Goal: Feedback & Contribution: Contribute content

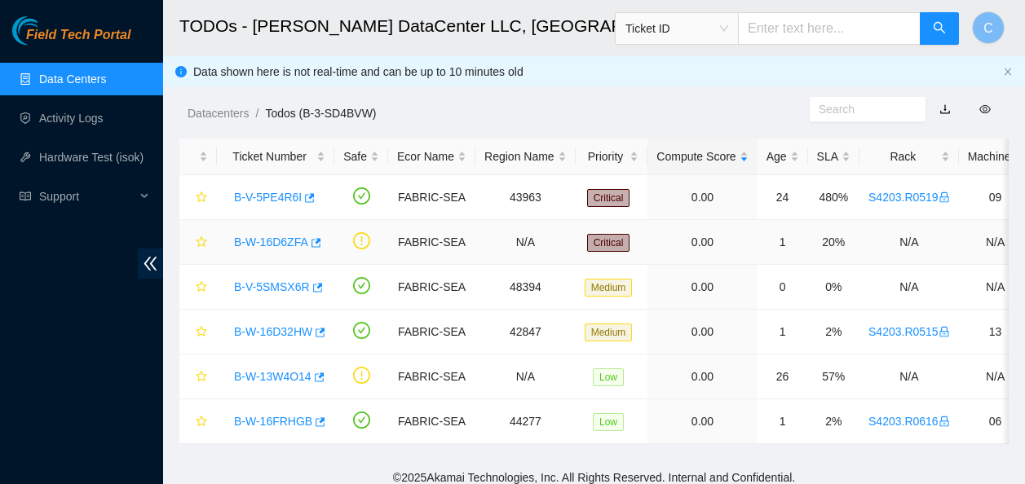
click at [251, 244] on link "B-W-16D6ZFA" at bounding box center [271, 242] width 74 height 13
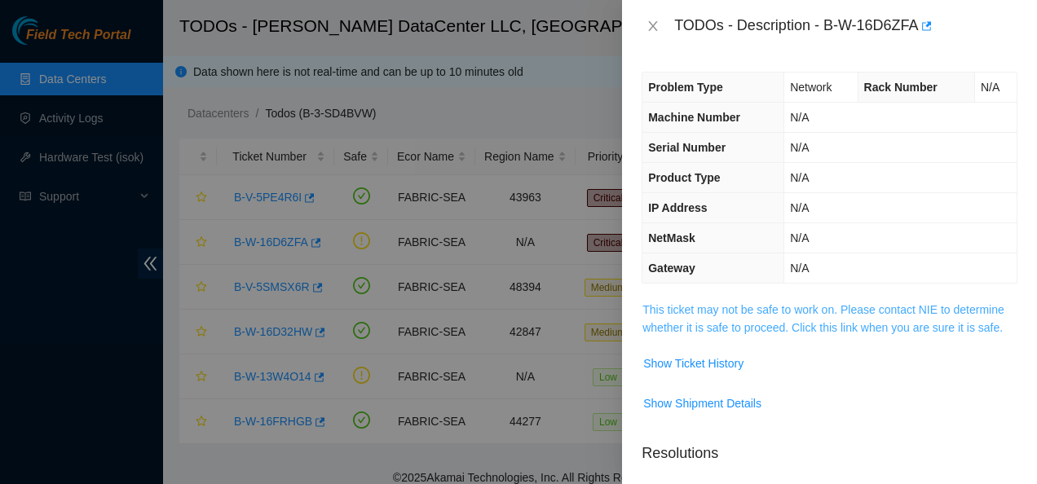
click at [707, 320] on link "This ticket may not be safe to work on. Please contact NIE to determine whether…" at bounding box center [823, 318] width 362 height 31
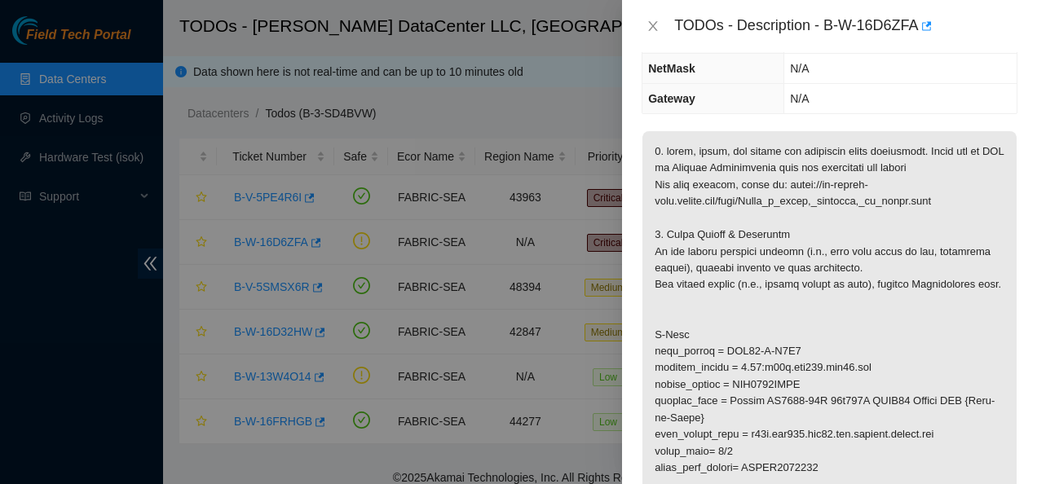
scroll to position [173, 0]
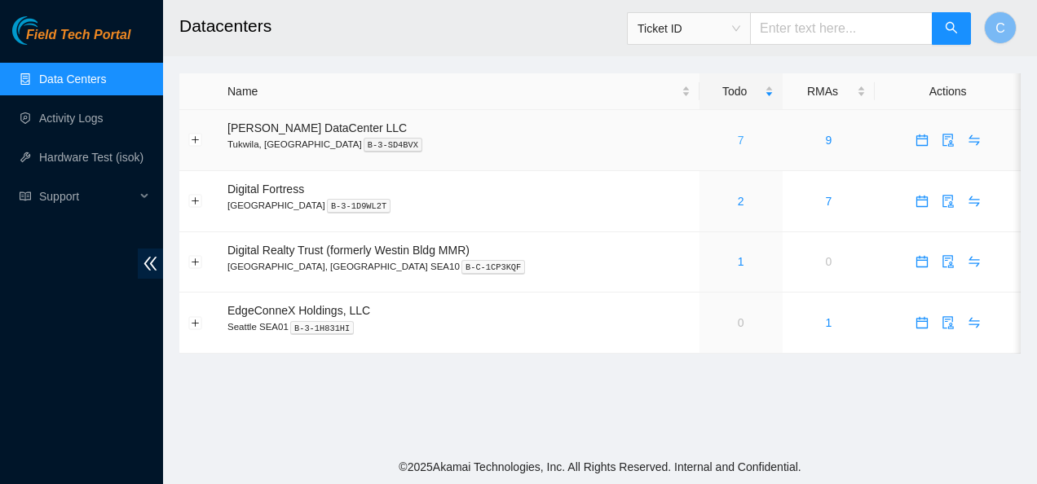
click at [738, 139] on link "7" at bounding box center [741, 140] width 7 height 13
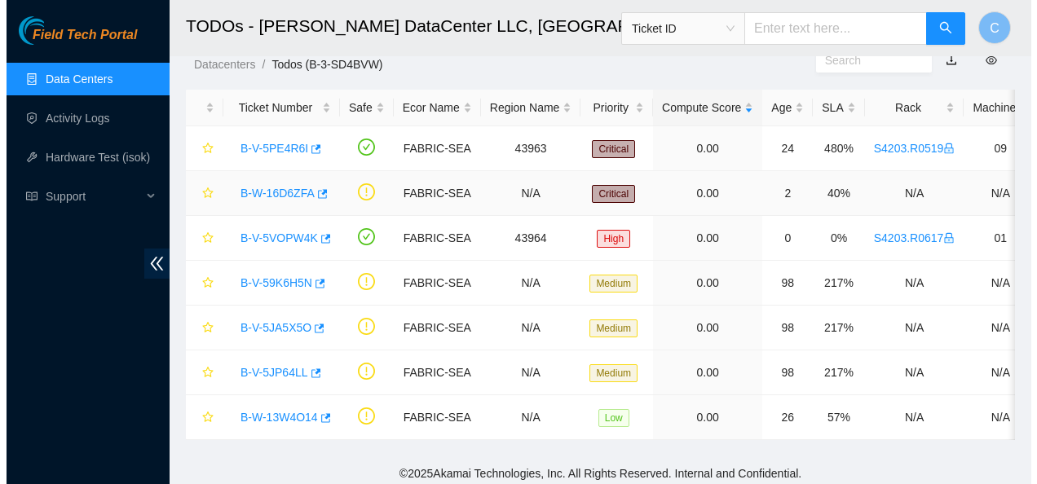
scroll to position [68, 0]
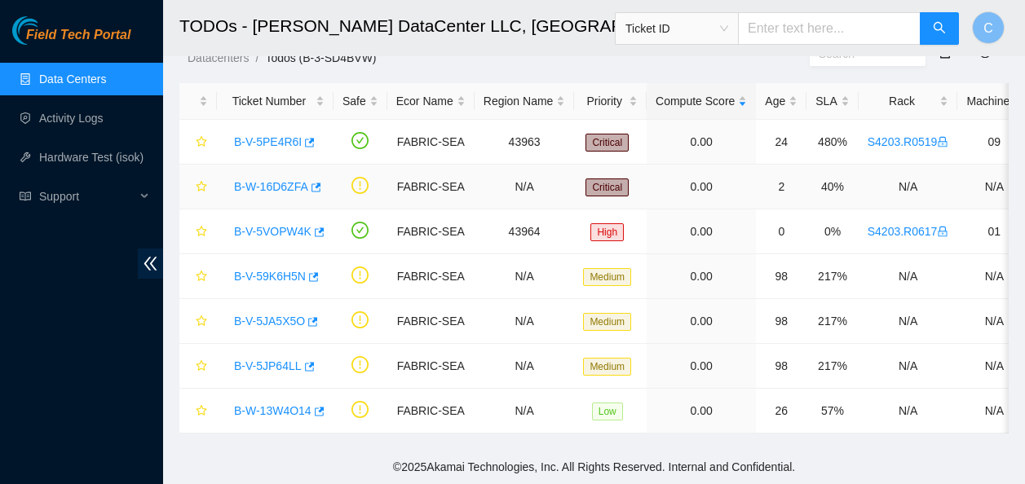
click at [267, 180] on link "B-W-16D6ZFA" at bounding box center [271, 186] width 74 height 13
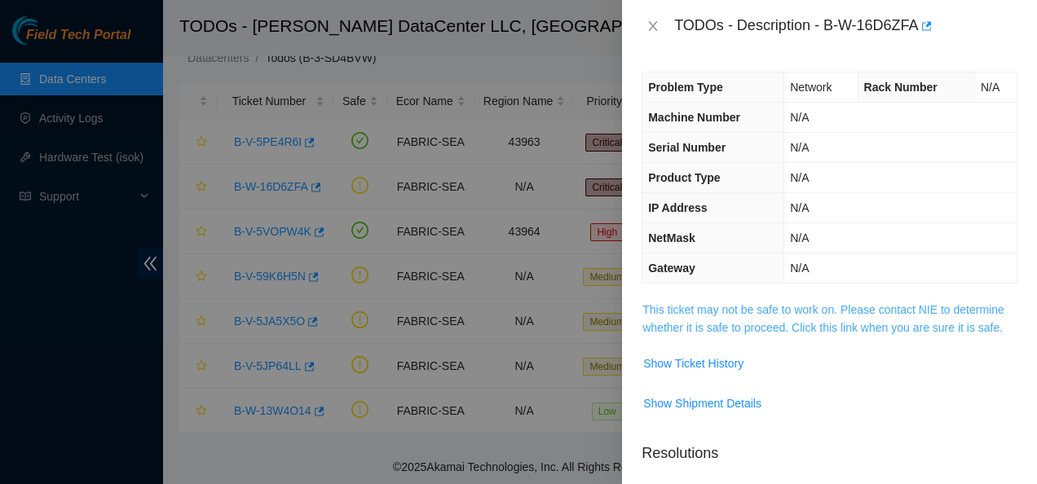
click at [729, 330] on link "This ticket may not be safe to work on. Please contact NIE to determine whether…" at bounding box center [823, 318] width 362 height 31
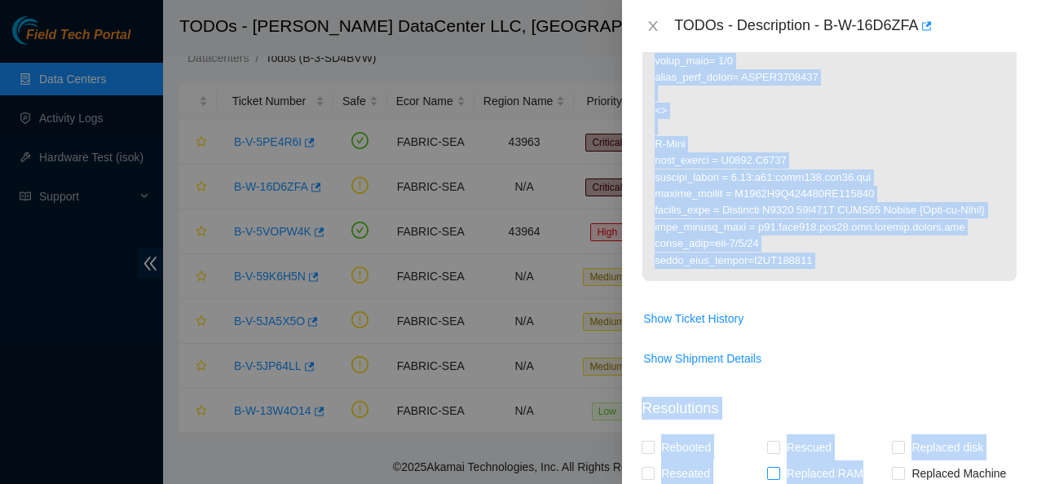
scroll to position [601, 0]
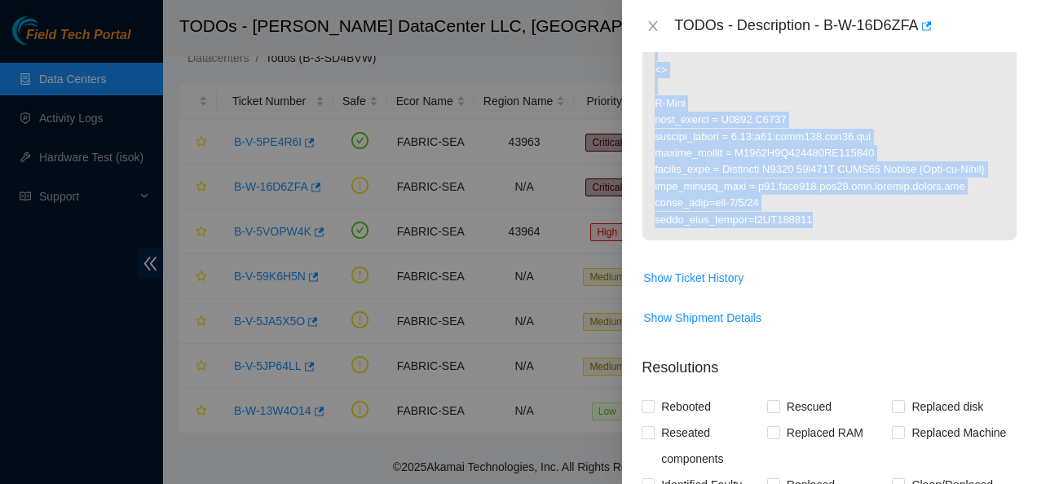
drag, startPoint x: 649, startPoint y: 230, endPoint x: 847, endPoint y: 277, distance: 203.6
copy p "A-Side rack_number = SDC53-B-R4C5 machine_number = 0.01:r03a.tor112.sea01.fab s…"
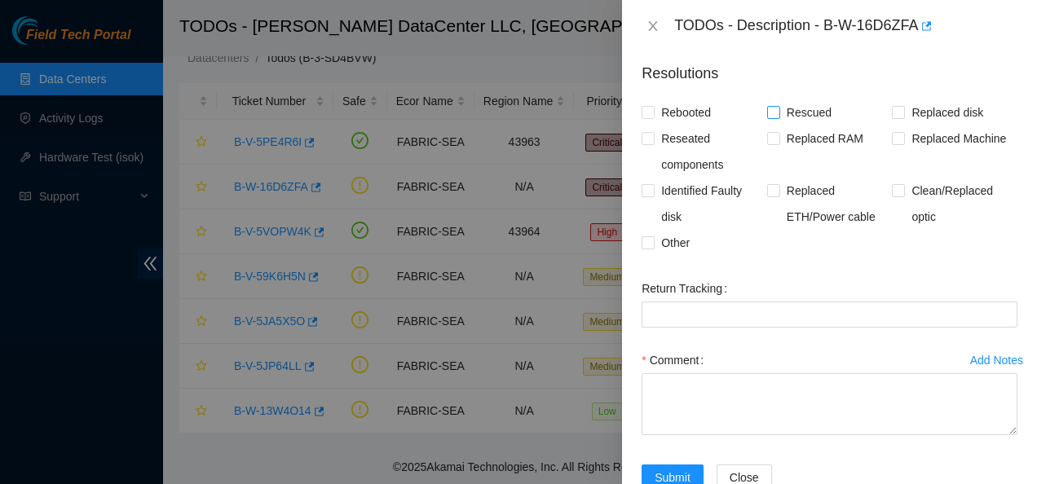
scroll to position [900, 0]
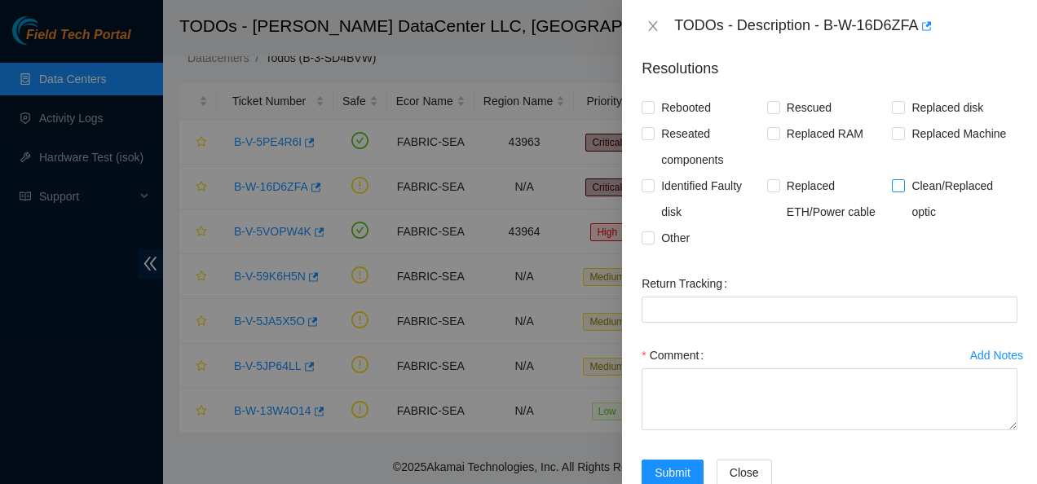
click at [893, 191] on input "Clean/Replaced optic" at bounding box center [897, 184] width 11 height 11
checkbox input "true"
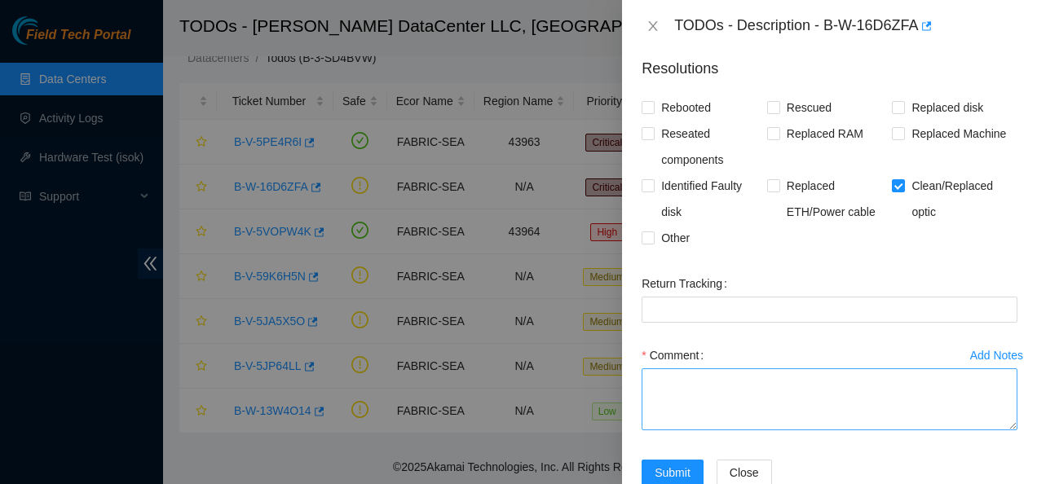
scroll to position [958, 0]
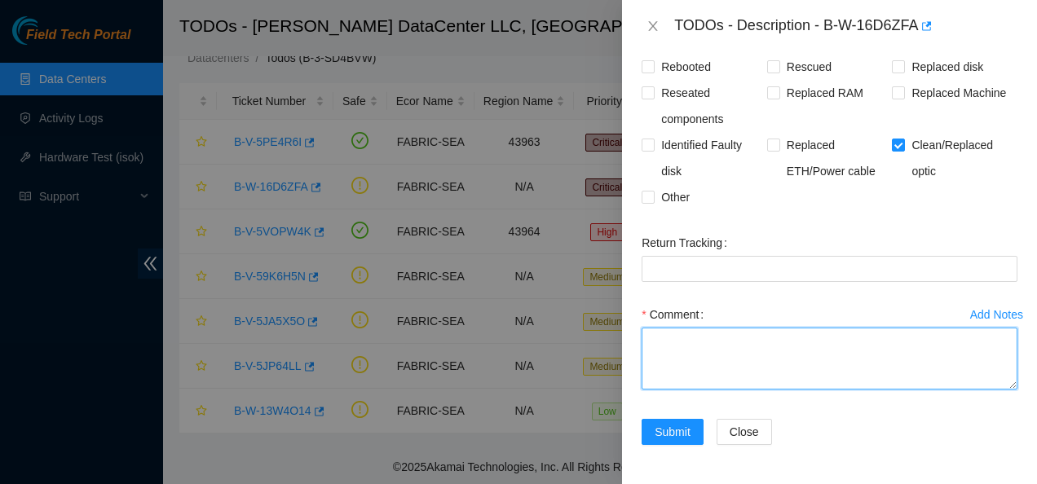
click at [748, 360] on textarea "Comment" at bounding box center [829, 359] width 376 height 62
paste textarea "A-Side rack_number = SDC53-B-R4C5 machine_number = 0.01:r03a.tor112.sea01.fab s…"
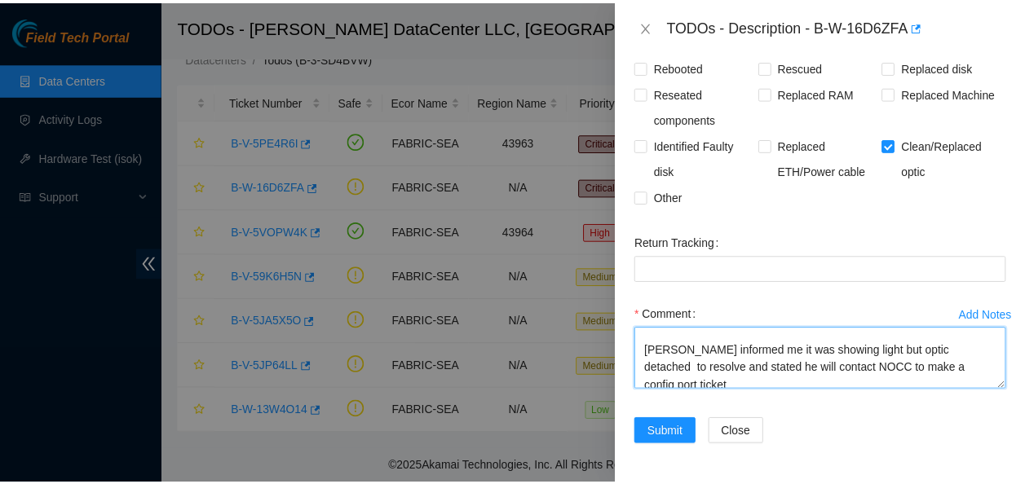
scroll to position [619, 0]
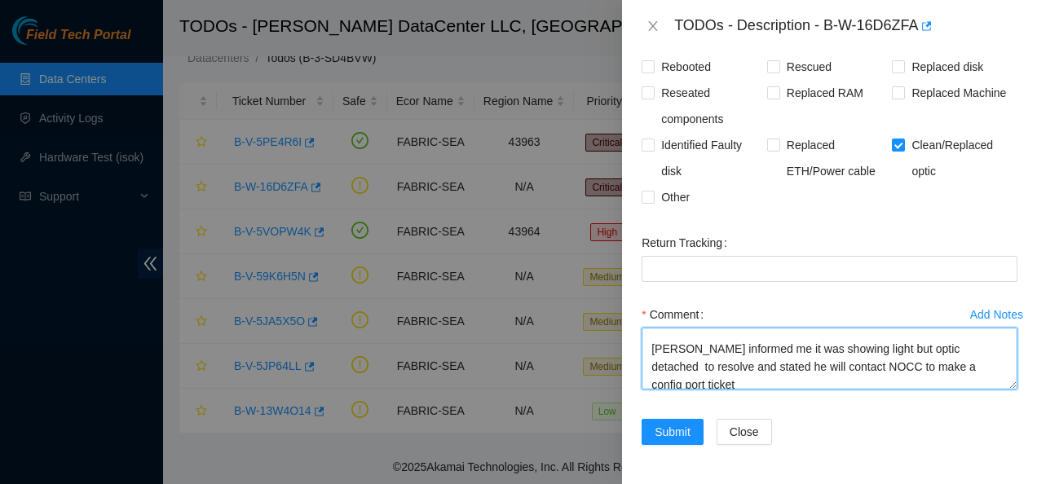
type textarea "A-Side rack_number = SDC53-B-R4C5 machine_number = 0.01:r03a.tor112.sea01.fab s…"
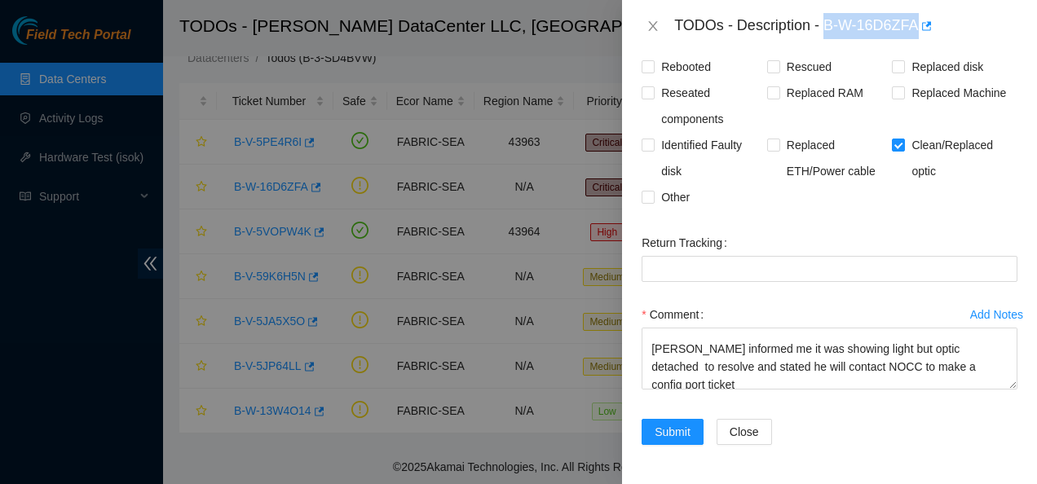
drag, startPoint x: 824, startPoint y: 22, endPoint x: 919, endPoint y: 22, distance: 94.5
click at [919, 22] on div "TODOs - Description - B-W-16D6ZFA" at bounding box center [845, 26] width 343 height 26
copy div "B-W-16D6ZFA"
click at [669, 432] on span "Submit" at bounding box center [672, 432] width 36 height 18
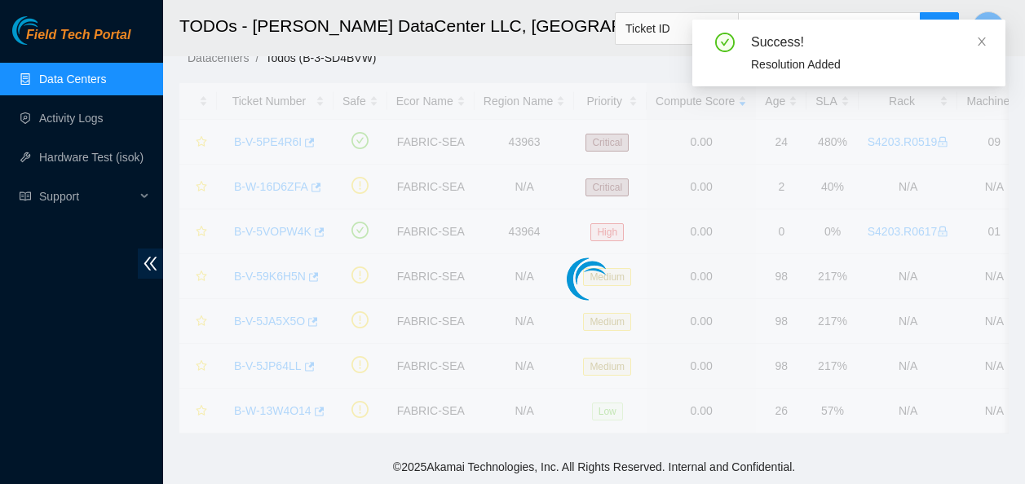
scroll to position [23, 0]
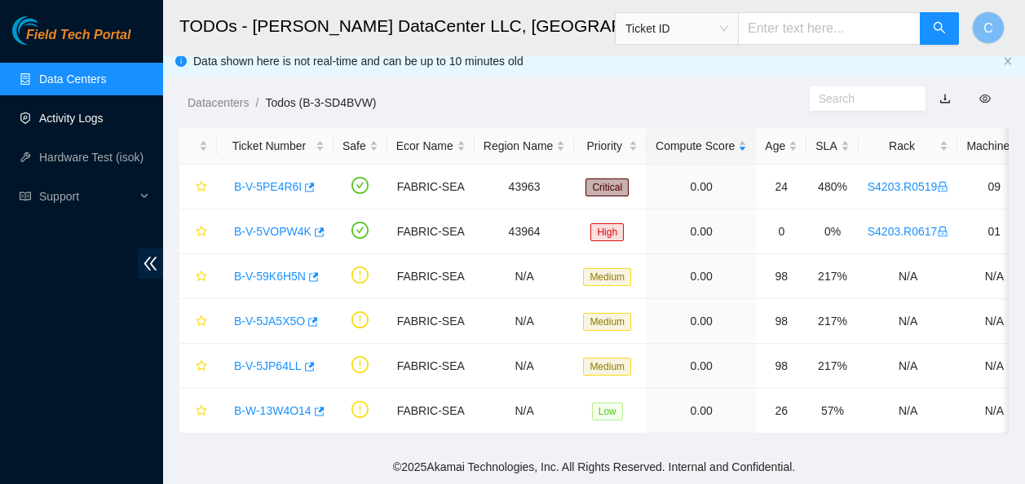
click at [82, 114] on link "Activity Logs" at bounding box center [71, 118] width 64 height 13
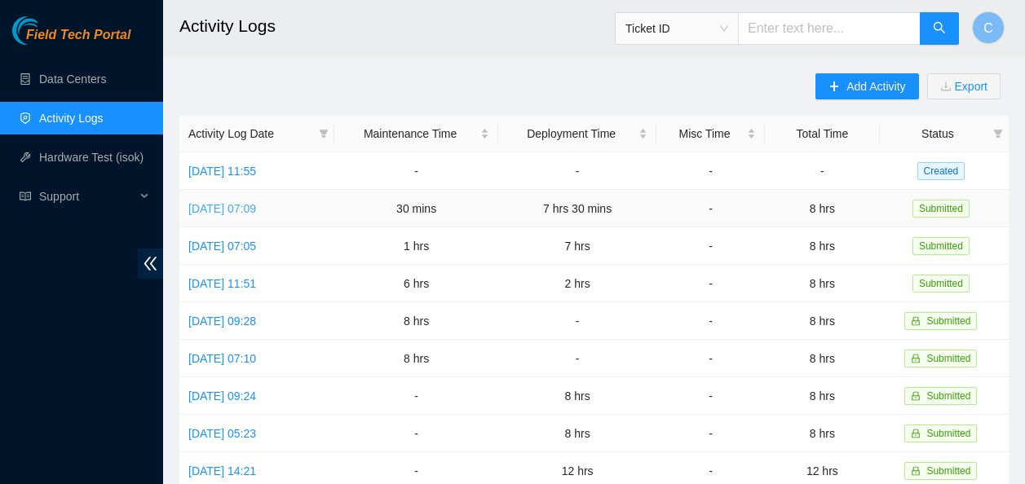
click at [256, 204] on link "Tue, 16 Sep 2025 07:09" at bounding box center [222, 208] width 68 height 13
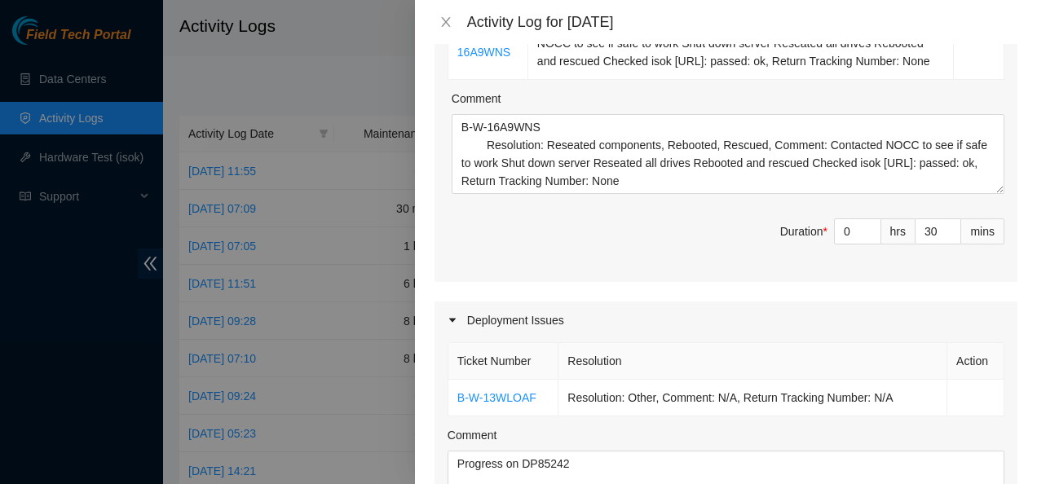
scroll to position [377, 0]
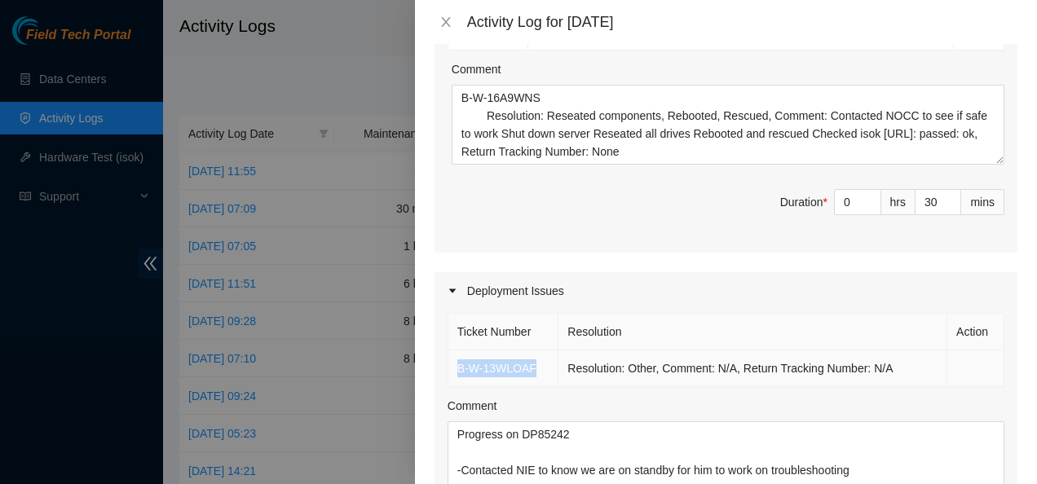
drag, startPoint x: 534, startPoint y: 382, endPoint x: 456, endPoint y: 391, distance: 77.9
click at [456, 387] on td "B-W-13WLOAF" at bounding box center [503, 368] width 111 height 37
copy link "B-W-13WLOAF"
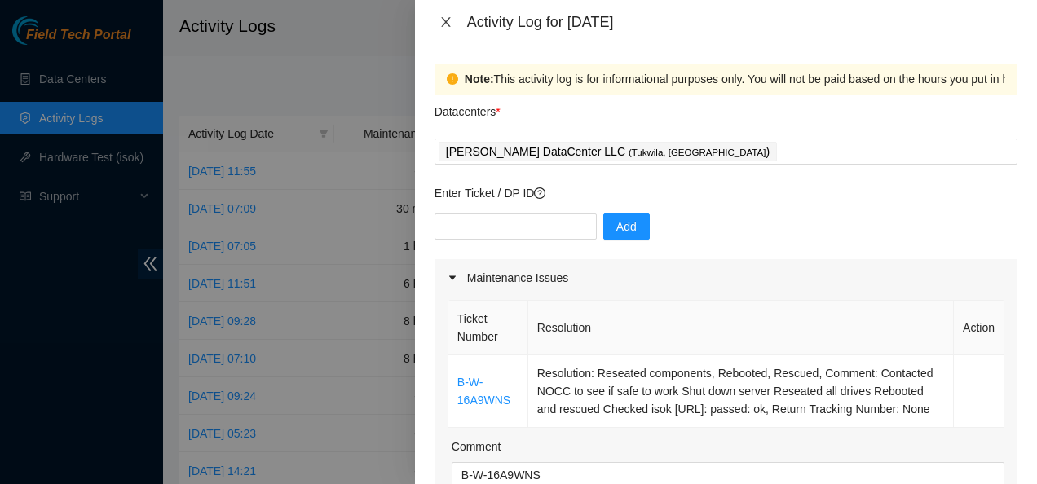
click at [440, 18] on icon "close" at bounding box center [445, 21] width 13 height 13
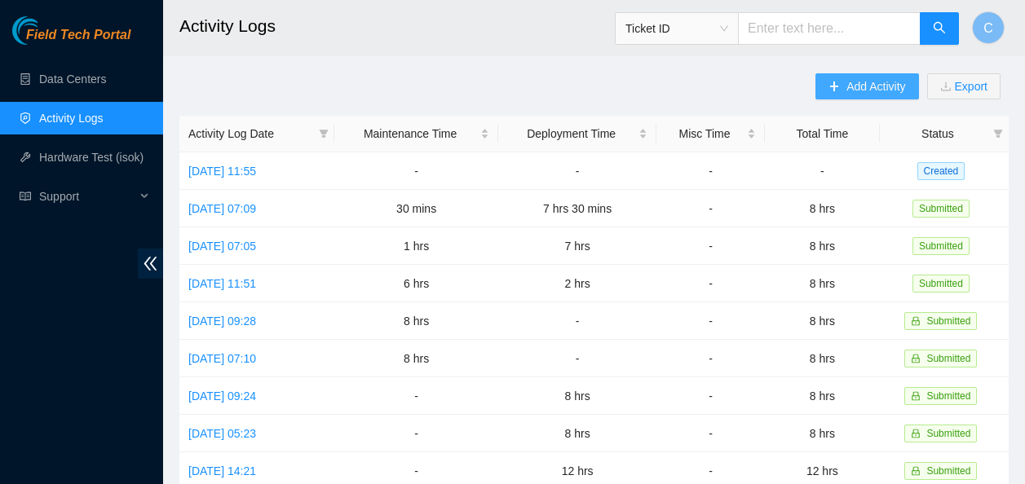
click at [871, 82] on span "Add Activity" at bounding box center [875, 86] width 59 height 18
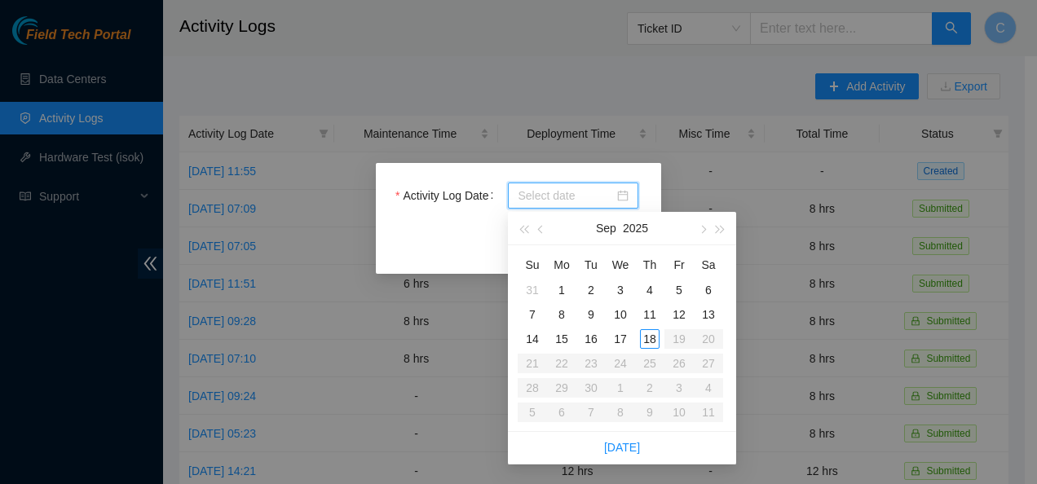
click at [557, 191] on input "Activity Log Date" at bounding box center [566, 196] width 96 height 18
type input "2025-09-17"
click at [621, 340] on div "17" at bounding box center [620, 339] width 20 height 20
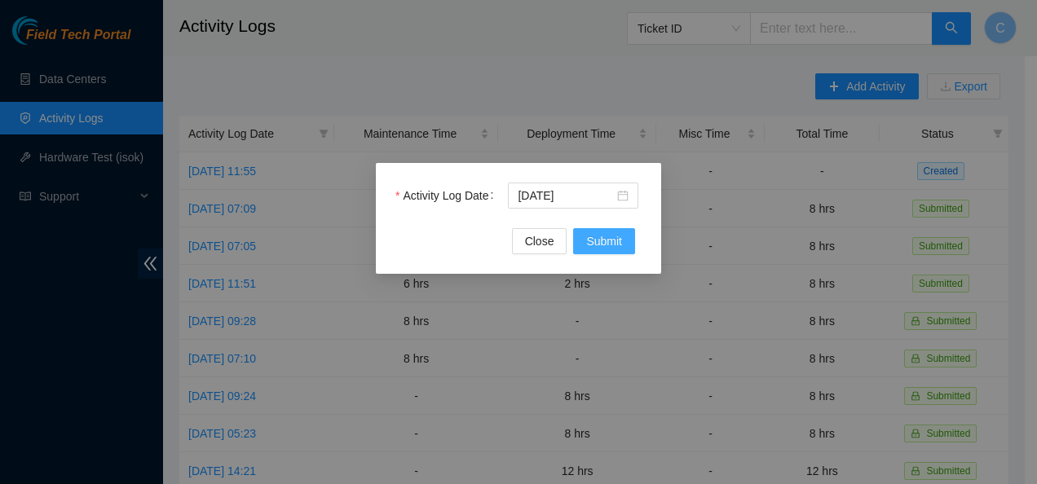
click at [607, 239] on span "Submit" at bounding box center [604, 241] width 36 height 18
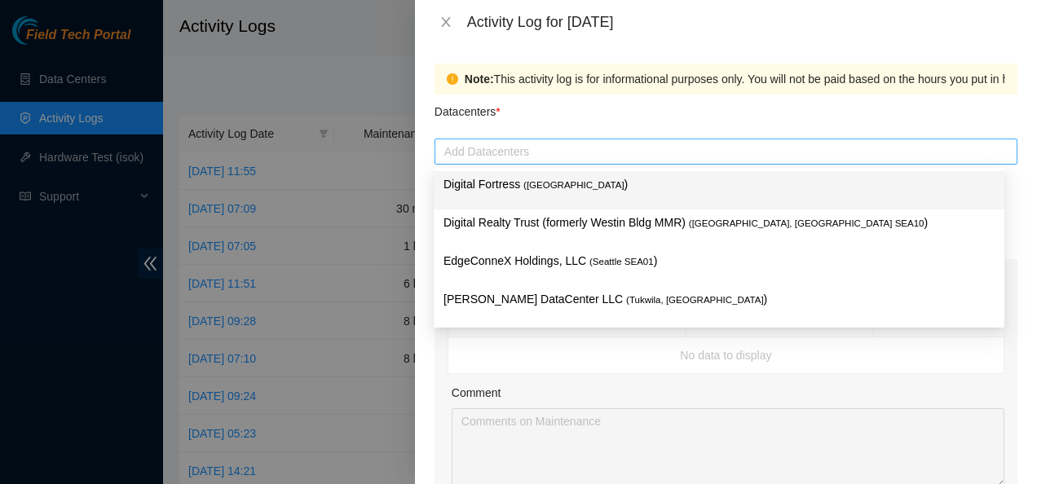
click at [505, 151] on div at bounding box center [725, 152] width 575 height 20
type input "sa"
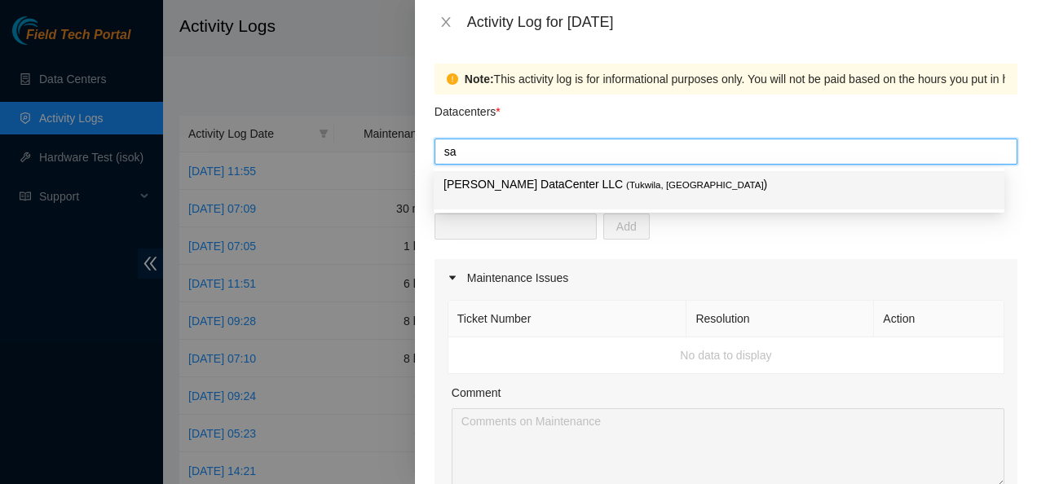
click at [524, 191] on p "Sabey DataCenter LLC ( Tukwila, WA )" at bounding box center [718, 184] width 551 height 19
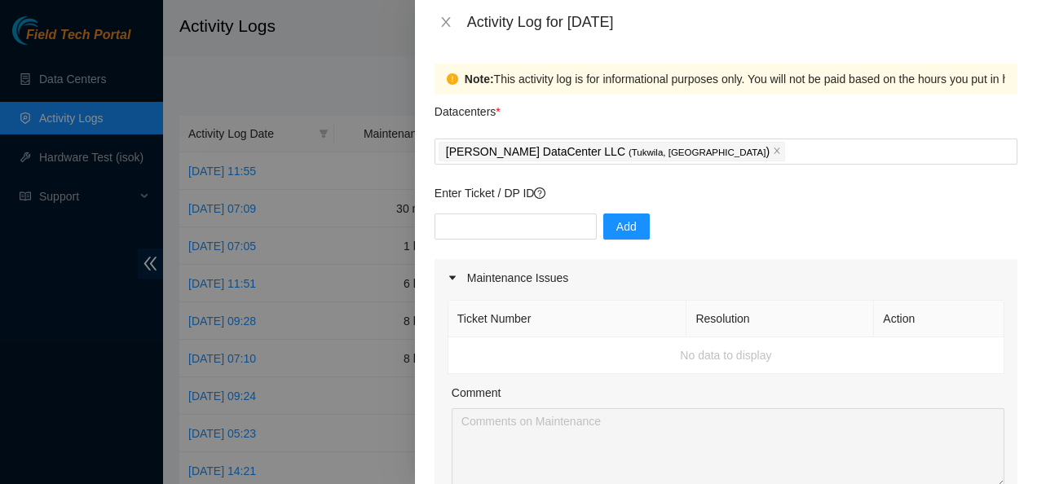
click at [430, 210] on div "Note: This activity log is for informational purposes only. You will not be pai…" at bounding box center [726, 264] width 622 height 440
click at [451, 219] on input "text" at bounding box center [515, 227] width 162 height 26
paste input "B-W-13WLOAF"
type input "B-W-13WLOAF"
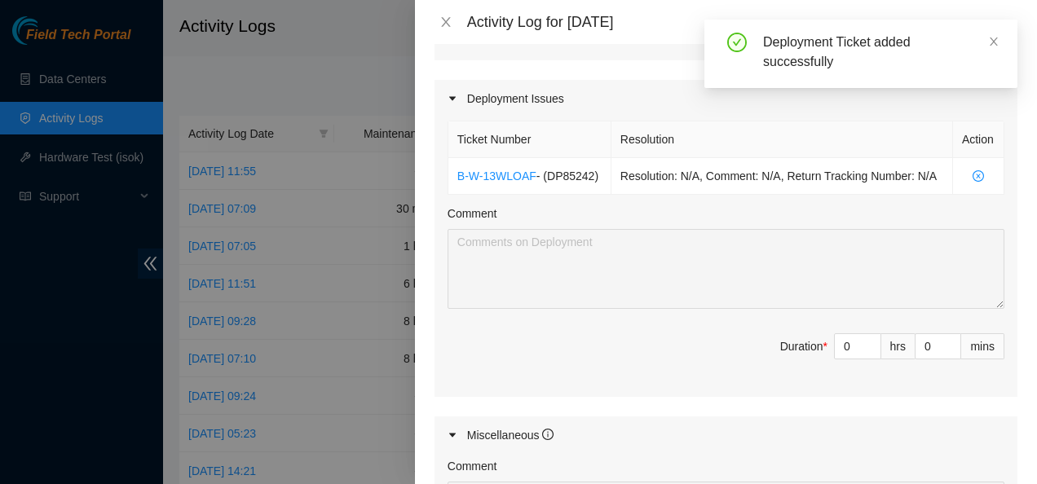
scroll to position [515, 0]
click at [838, 346] on input "0" at bounding box center [858, 347] width 46 height 24
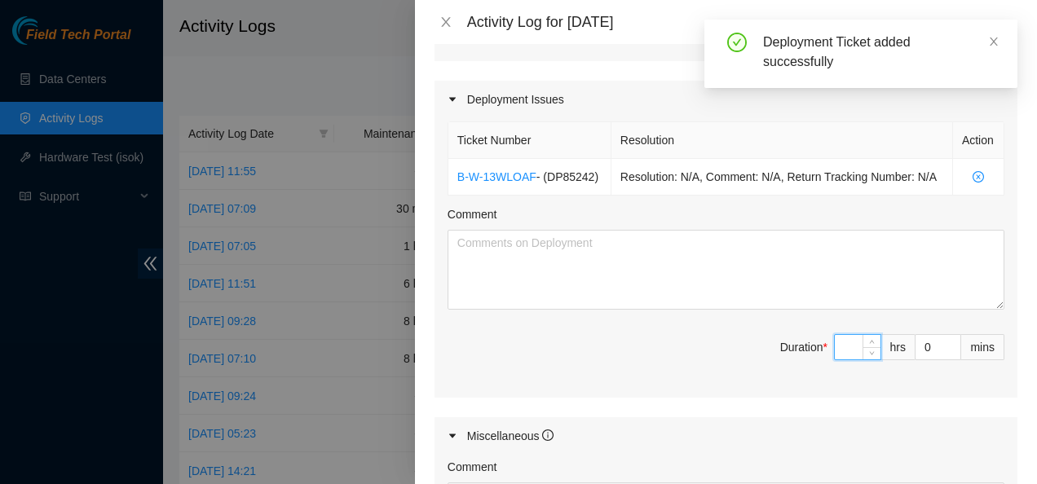
type input "8"
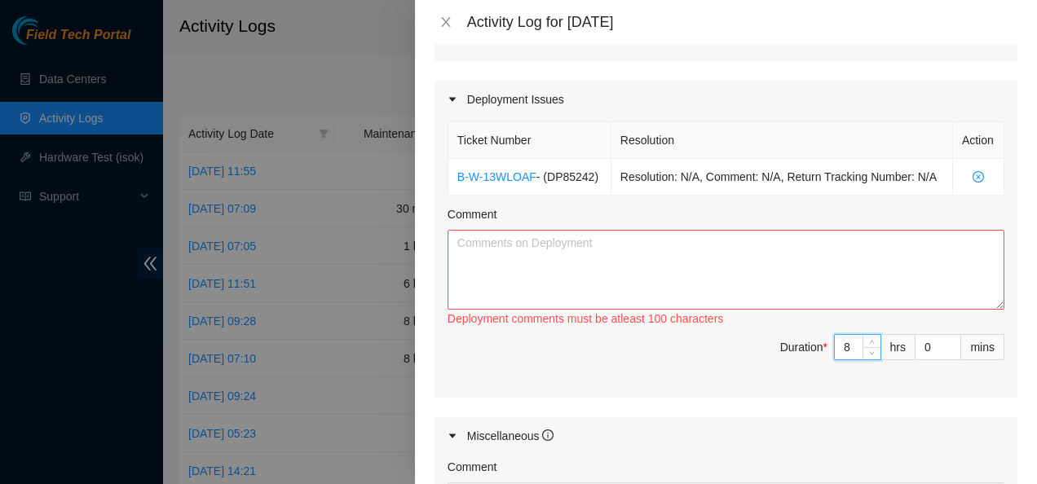
type input "8"
click at [583, 273] on textarea "Comment" at bounding box center [725, 270] width 557 height 80
paste textarea "Progress on DP85242 (9/17/2025): - Worked with Net Tech Supervisor on cleaning …"
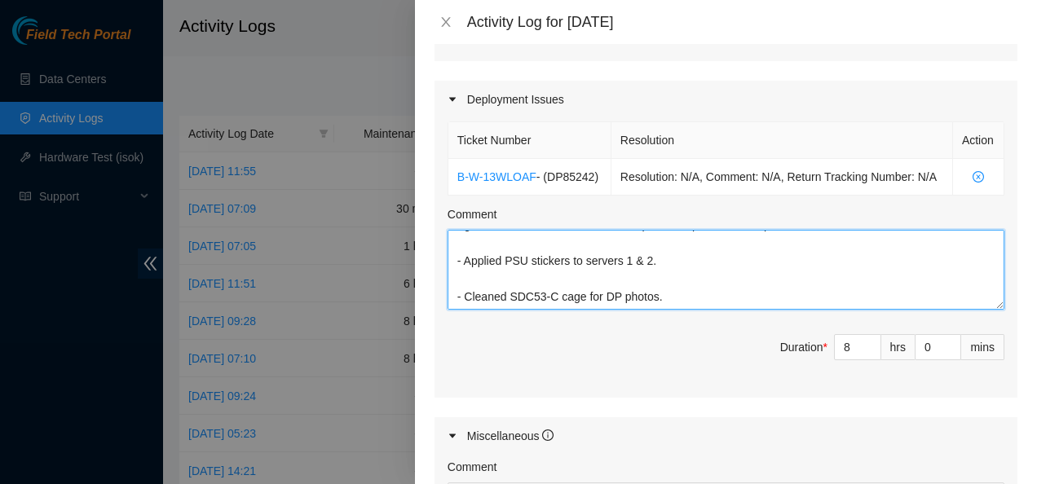
scroll to position [0, 0]
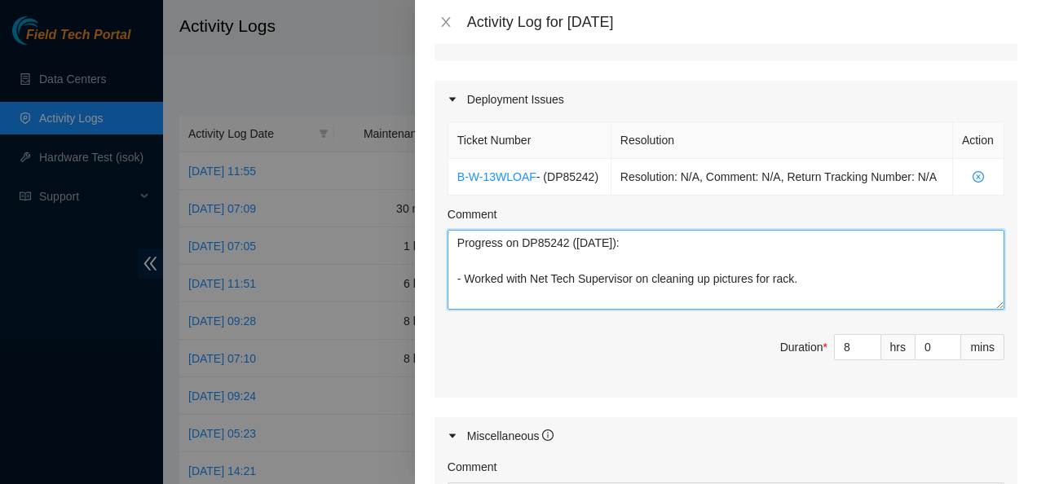
click at [637, 248] on textarea "Progress on DP85242 (9/17/2025): - Worked with Net Tech Supervisor on cleaning …" at bounding box center [725, 270] width 557 height 80
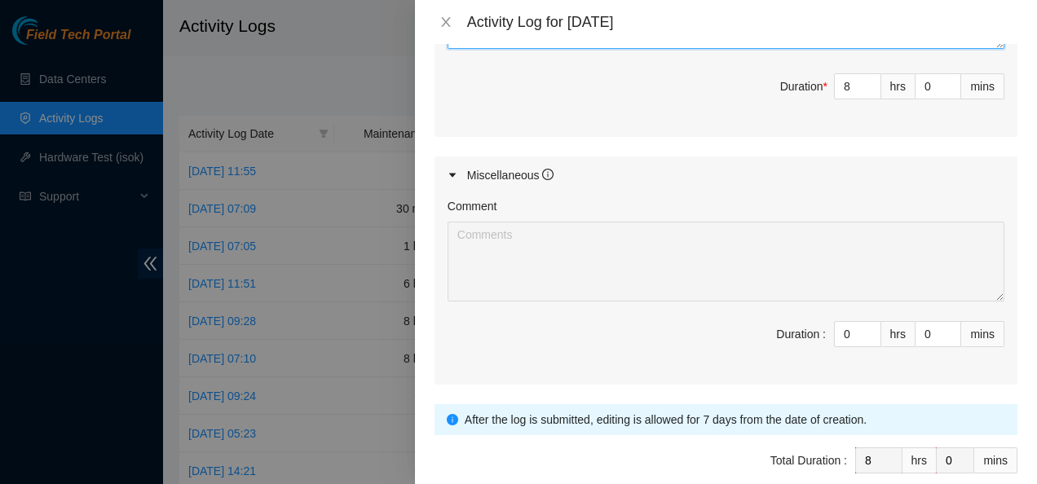
scroll to position [853, 0]
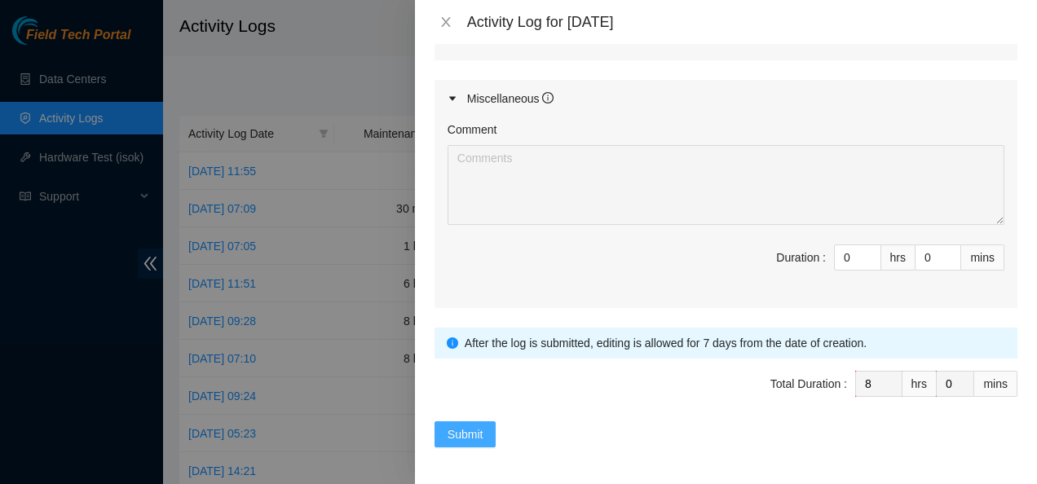
type textarea "Progress on DP85242 - Worked with Net Tech Supervisor on cleaning up pictures f…"
click at [472, 435] on span "Submit" at bounding box center [465, 434] width 36 height 18
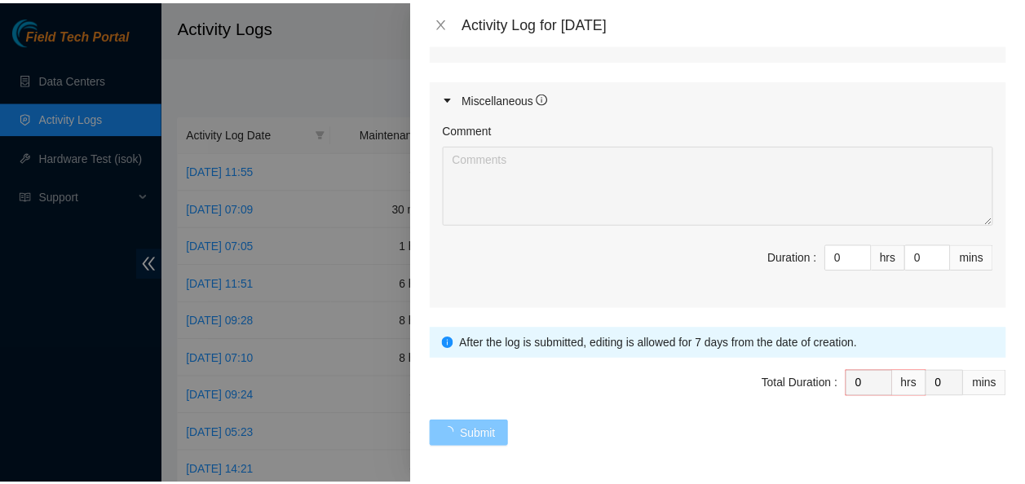
scroll to position [0, 0]
